Goal: Find specific page/section: Find specific page/section

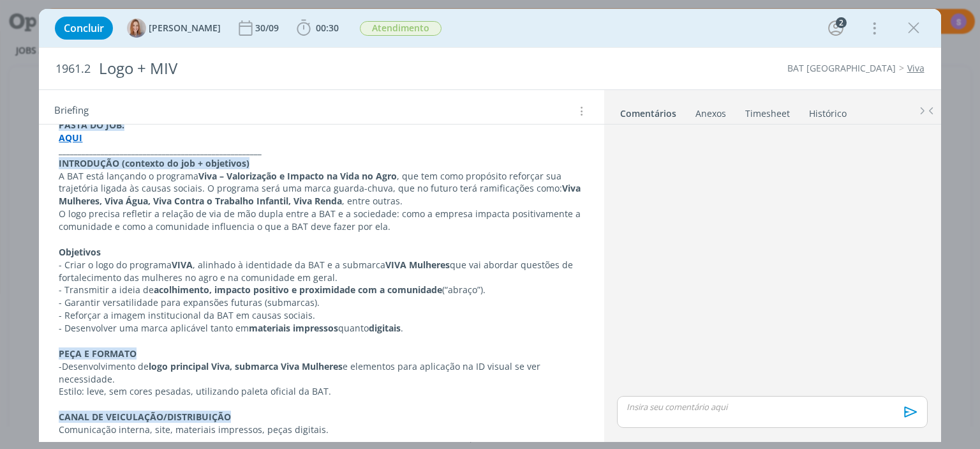
scroll to position [294, 0]
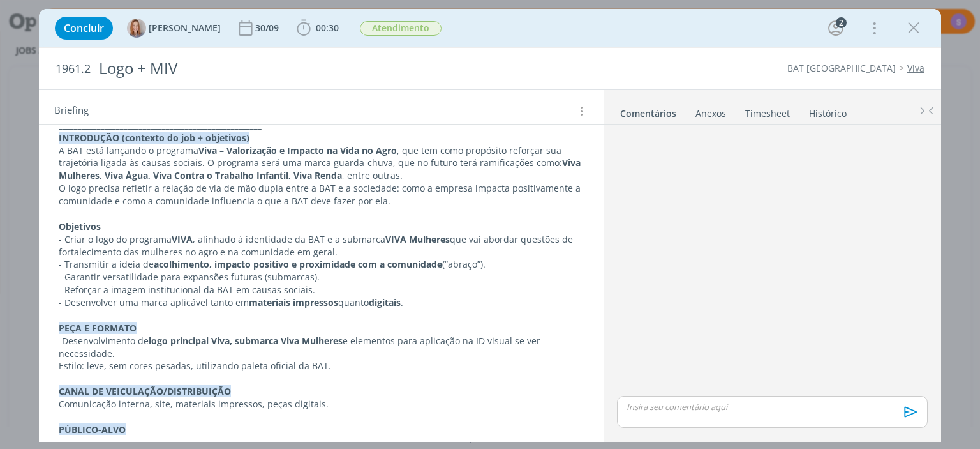
drag, startPoint x: 527, startPoint y: 161, endPoint x: 536, endPoint y: 168, distance: 11.4
click at [536, 168] on p "A BAT está lançando o programa Viva – Valorização e Impacto na Vida no Agro , q…" at bounding box center [321, 163] width 525 height 38
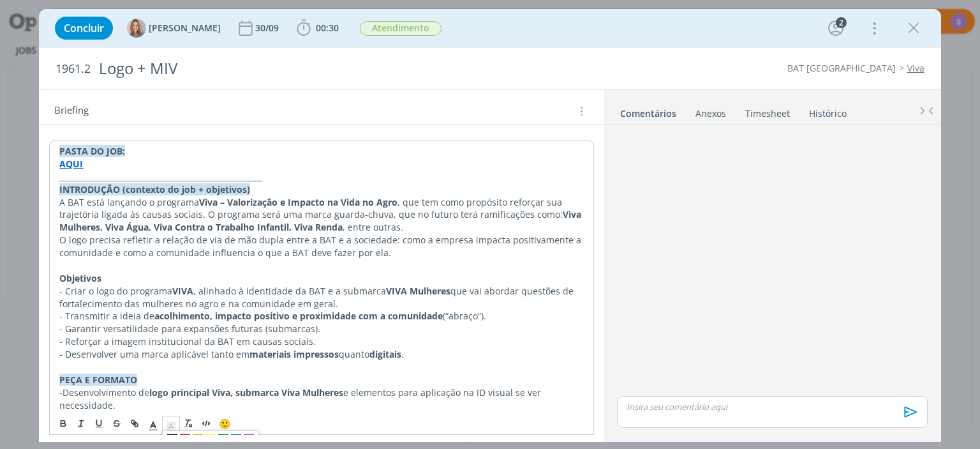
click at [172, 423] on polyline "dialog" at bounding box center [171, 425] width 4 height 5
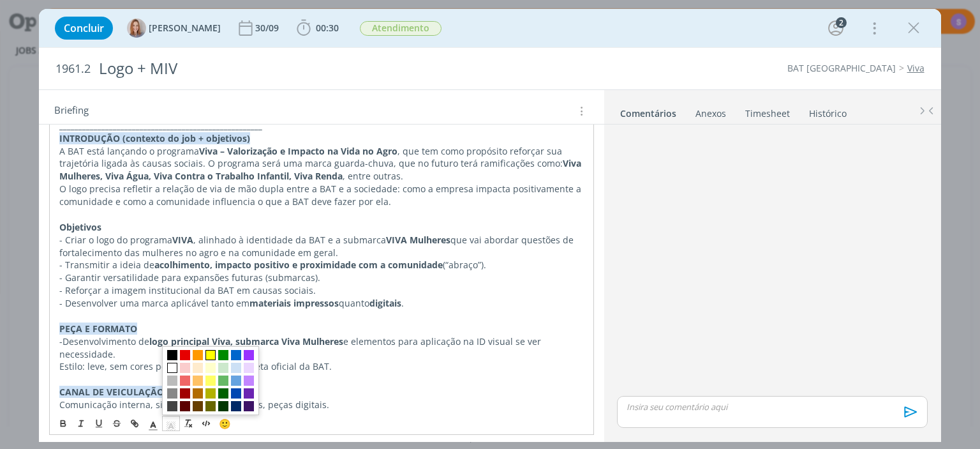
click at [212, 355] on span "dialog" at bounding box center [210, 355] width 10 height 10
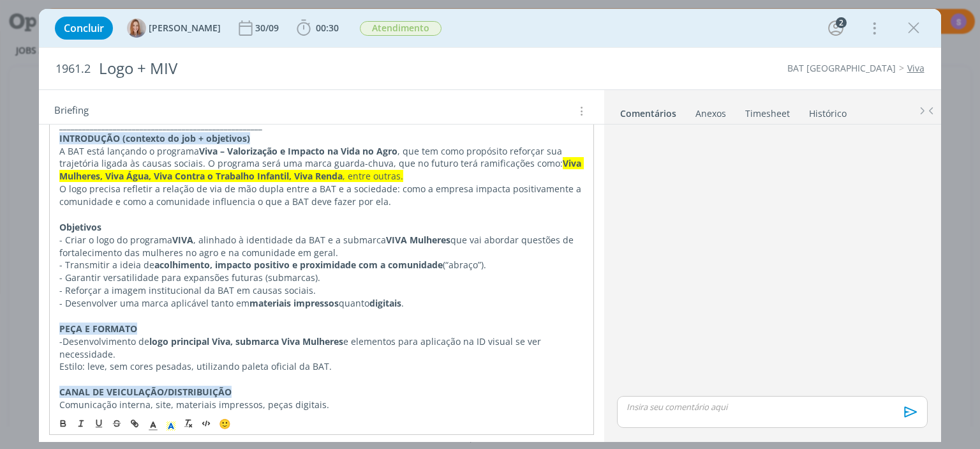
click at [212, 212] on p "dialog" at bounding box center [321, 214] width 524 height 13
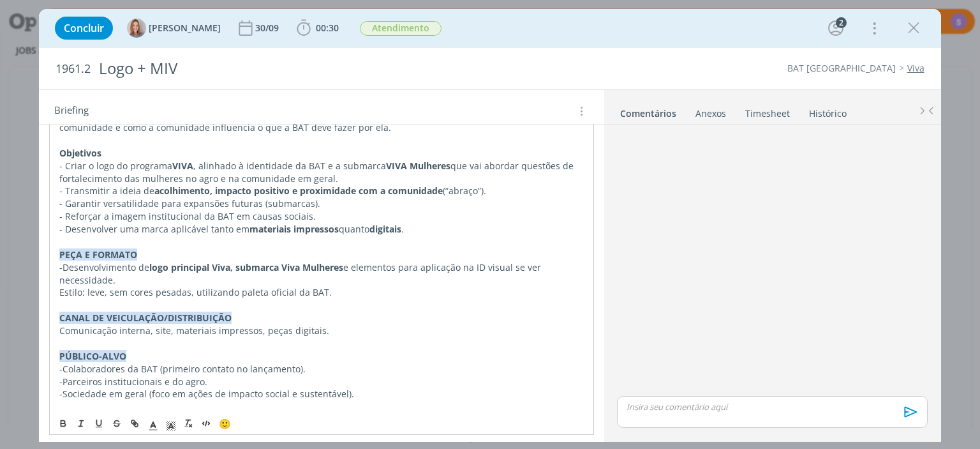
click at [449, 191] on p "- Transmitir a ideia de acolhimento, impacto positivo e proximidade com a comun…" at bounding box center [321, 190] width 524 height 13
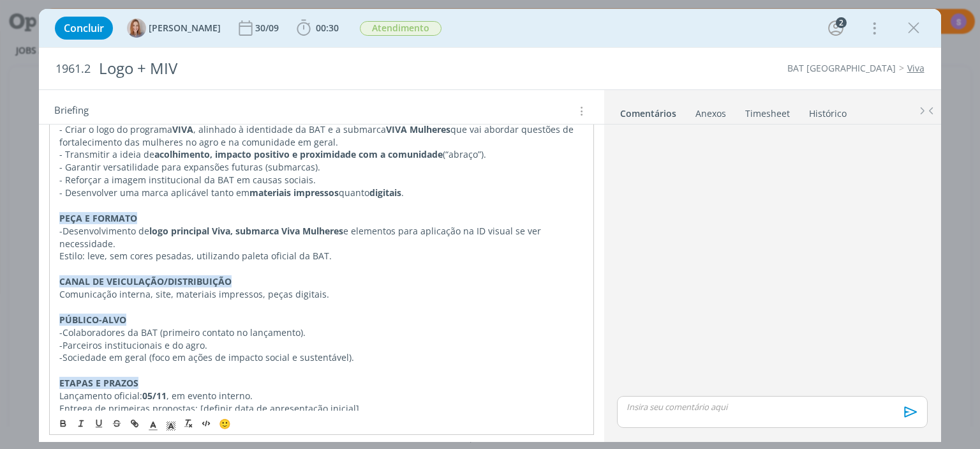
scroll to position [477, 0]
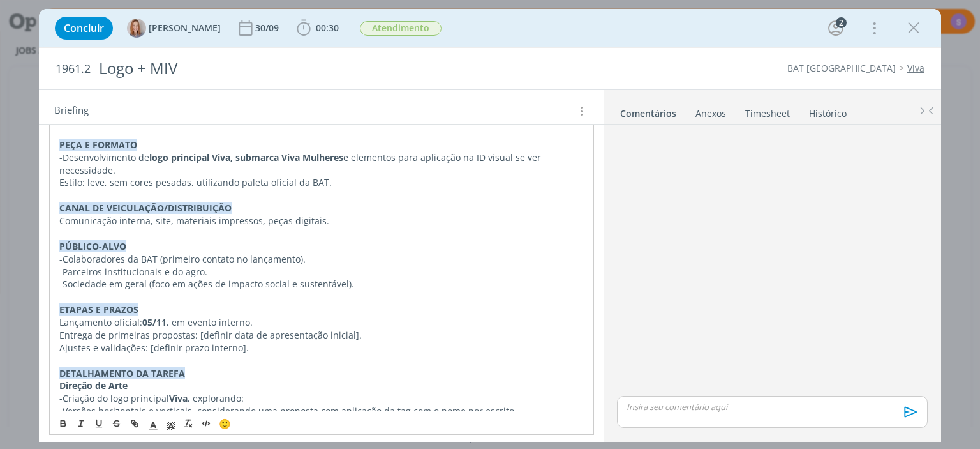
click at [134, 249] on p "PÚBLICO-ALVO" at bounding box center [321, 246] width 524 height 13
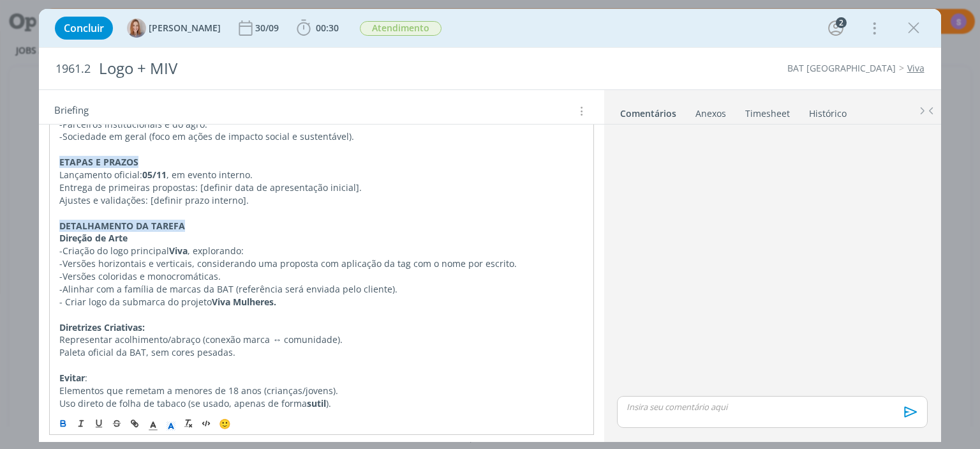
scroll to position [698, 0]
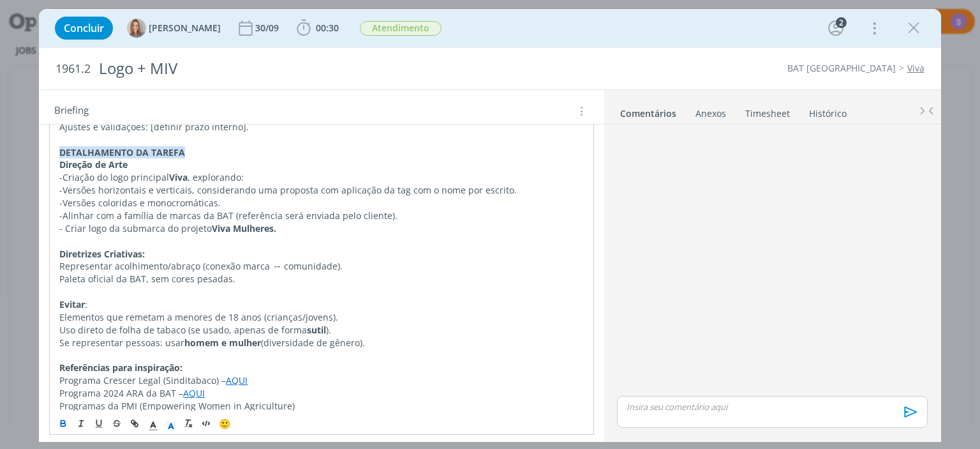
click at [114, 246] on p "dialog" at bounding box center [321, 241] width 524 height 13
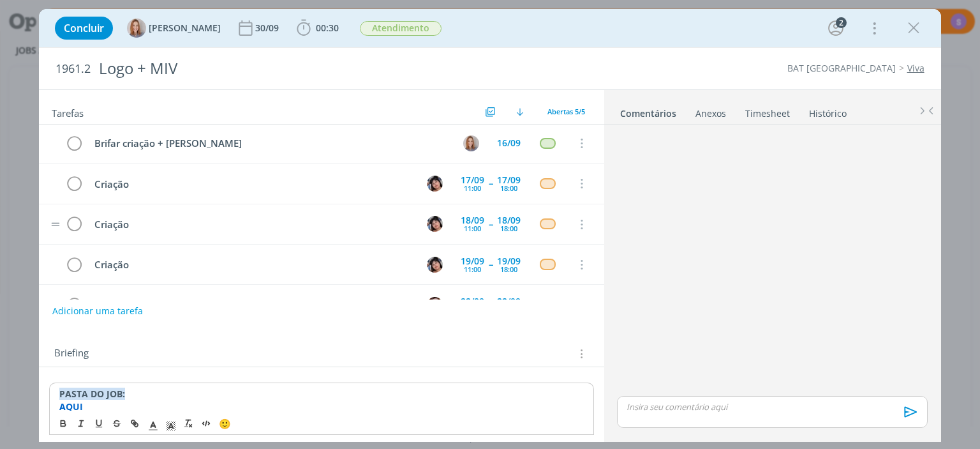
scroll to position [0, 0]
click at [918, 32] on icon "dialog" at bounding box center [913, 28] width 19 height 19
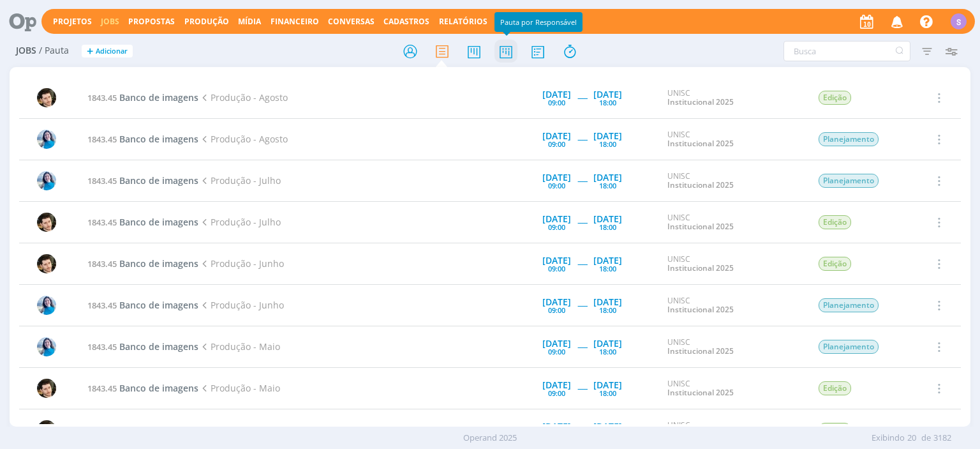
click at [509, 50] on icon at bounding box center [506, 51] width 23 height 25
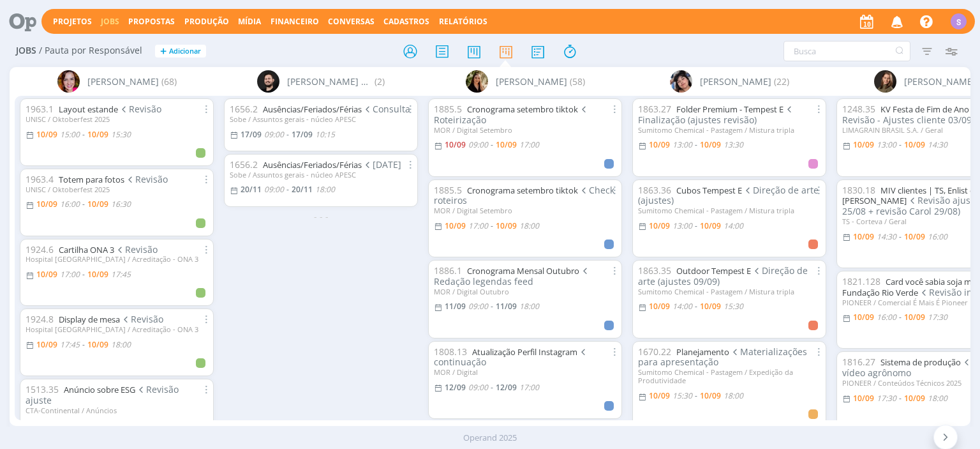
click at [384, 19] on span "Cadastros" at bounding box center [407, 21] width 46 height 11
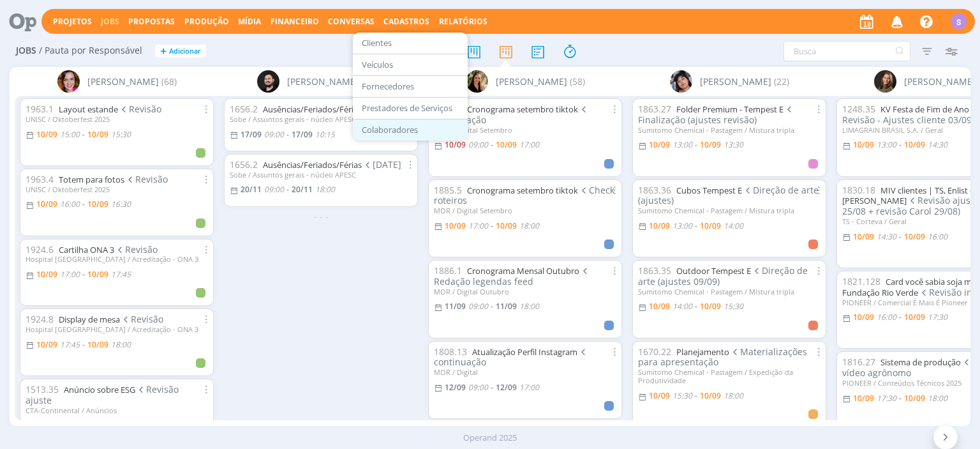
click at [402, 134] on link "Colaboradores" at bounding box center [410, 130] width 107 height 20
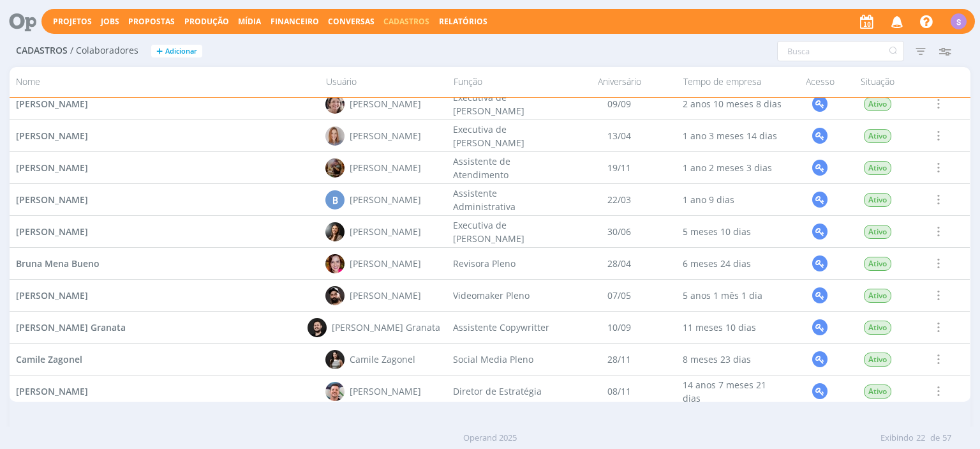
scroll to position [220, 0]
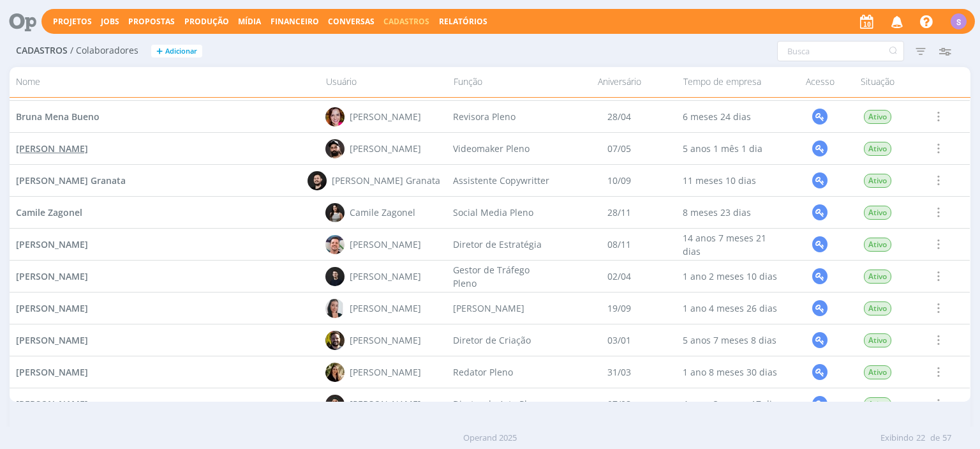
click at [52, 149] on span "[PERSON_NAME]" at bounding box center [52, 148] width 72 height 12
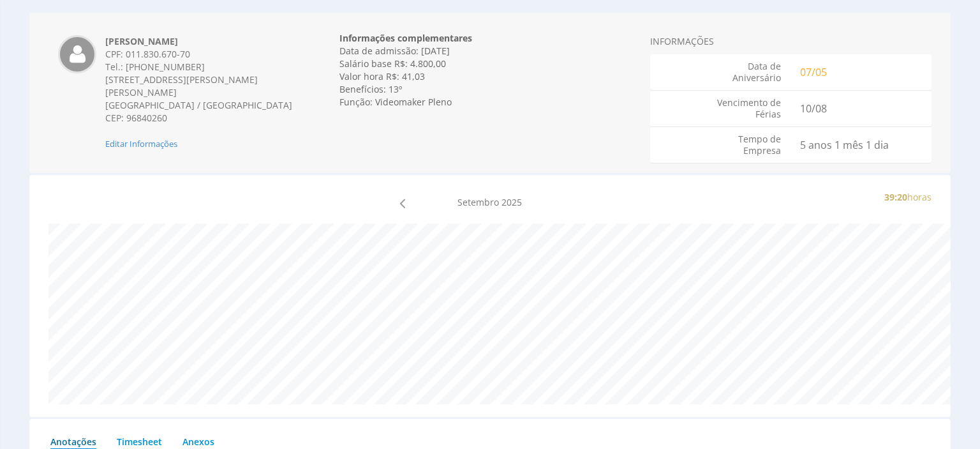
scroll to position [67, 0]
